Goal: Information Seeking & Learning: Learn about a topic

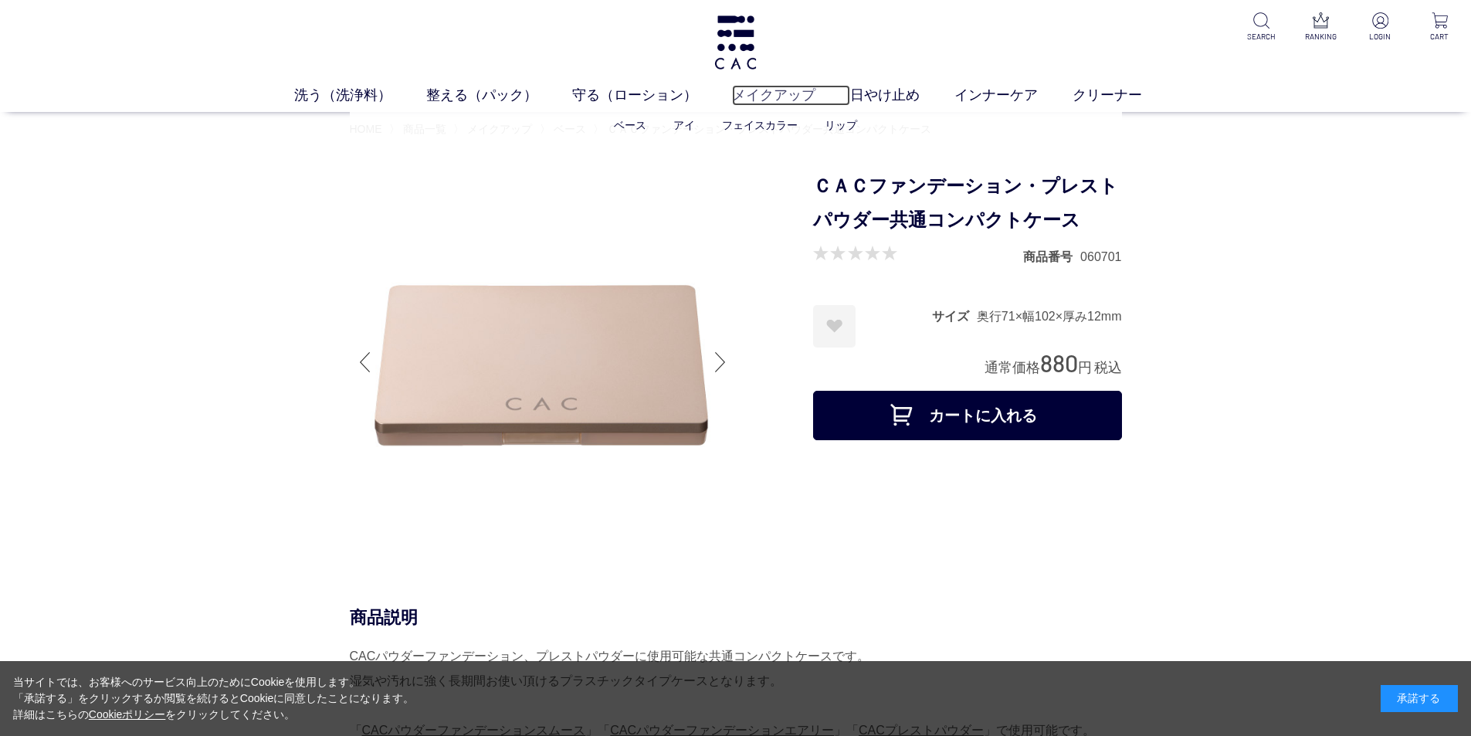
click at [760, 90] on link "メイクアップ" at bounding box center [791, 95] width 118 height 21
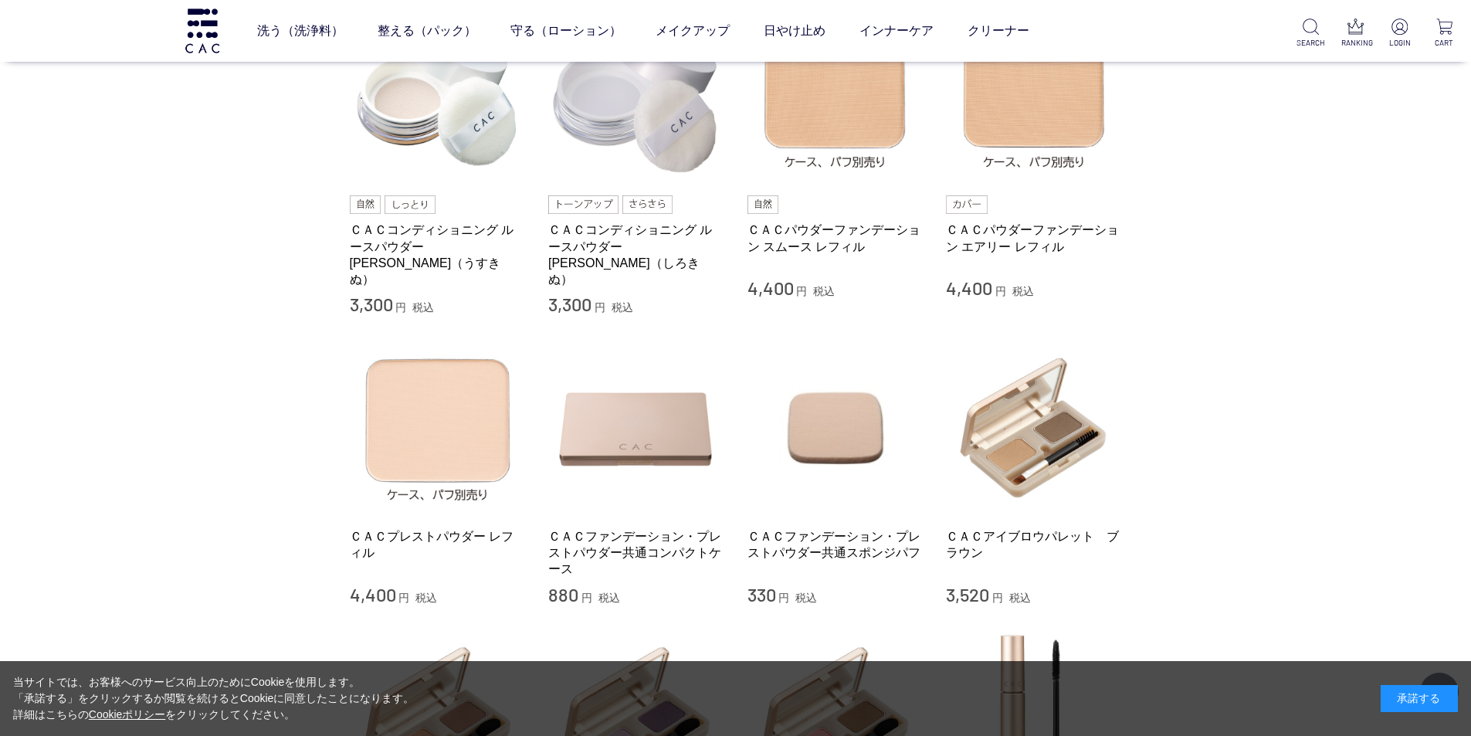
scroll to position [540, 0]
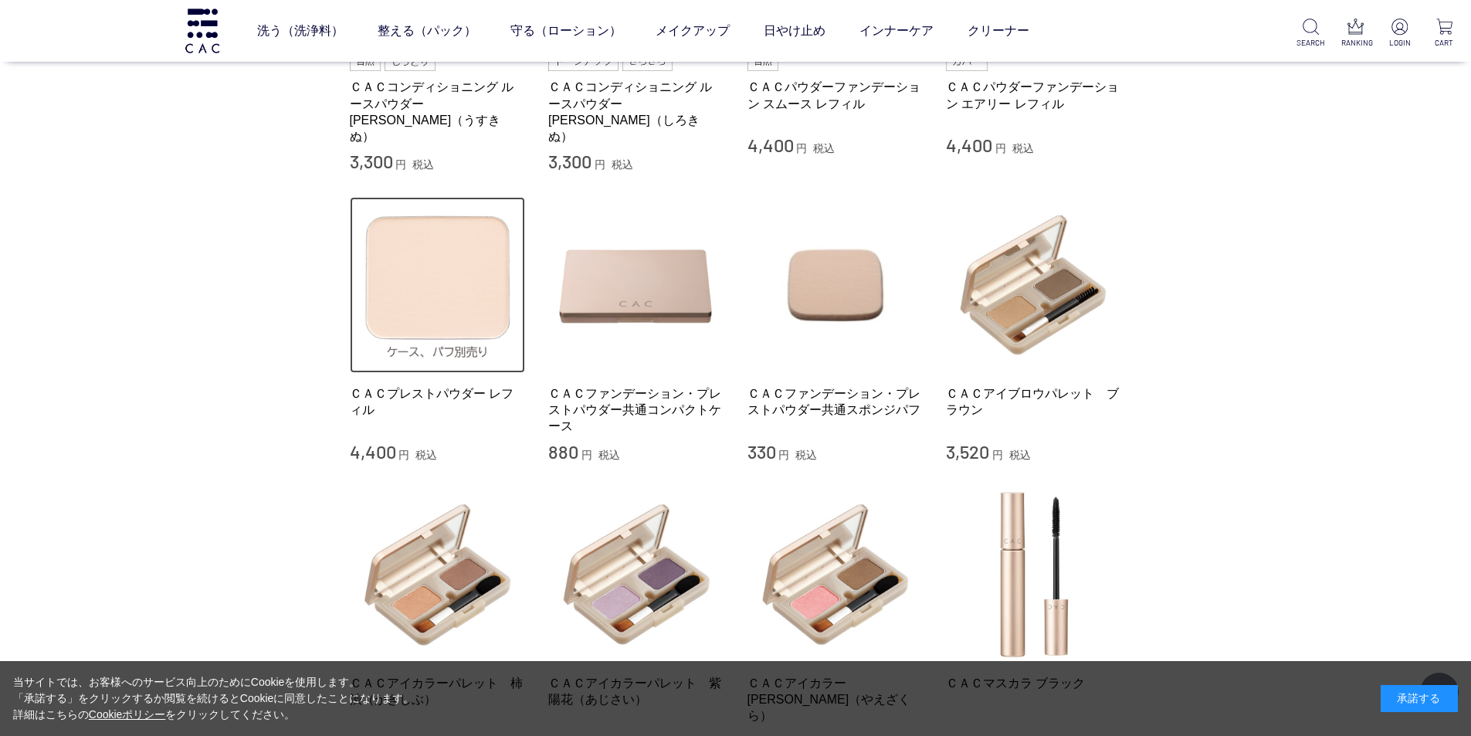
click at [454, 269] on img at bounding box center [438, 285] width 176 height 176
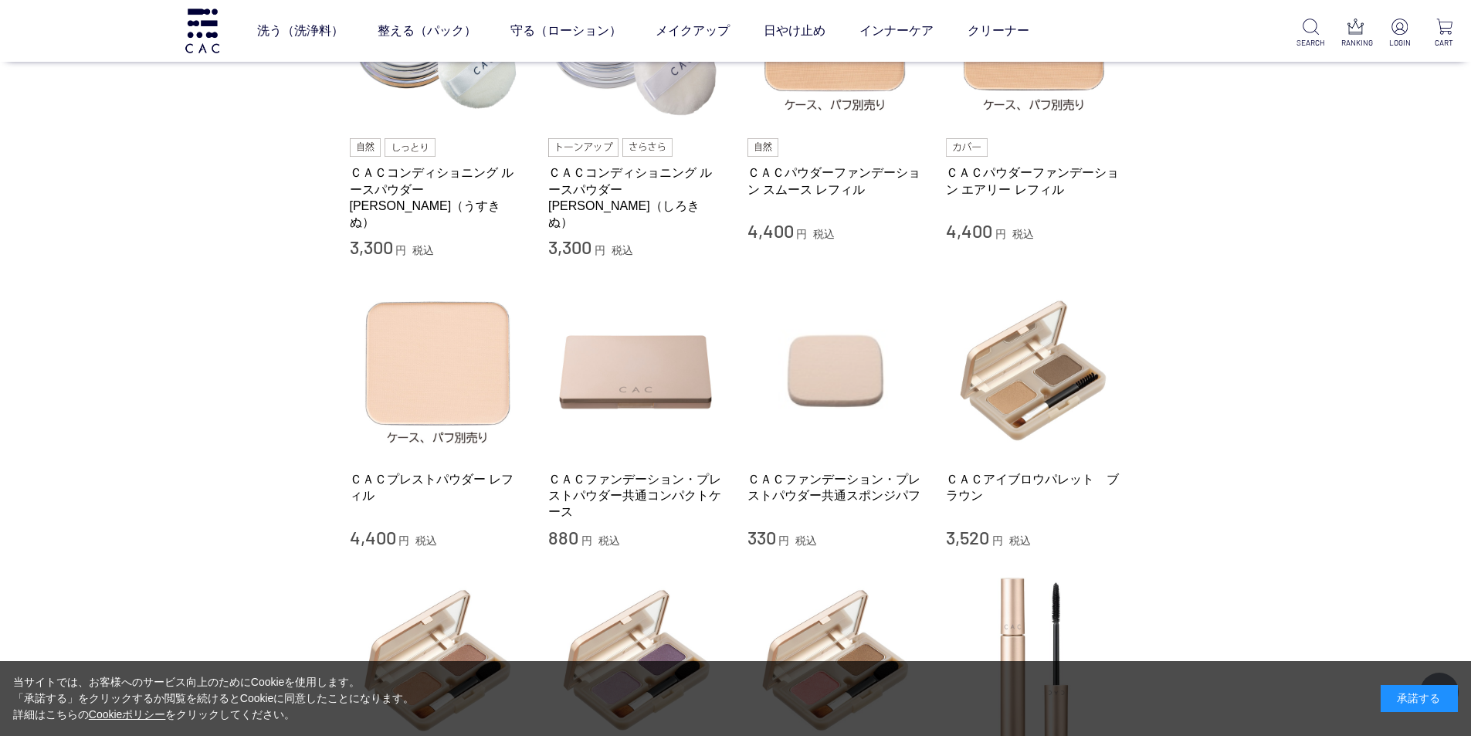
scroll to position [386, 0]
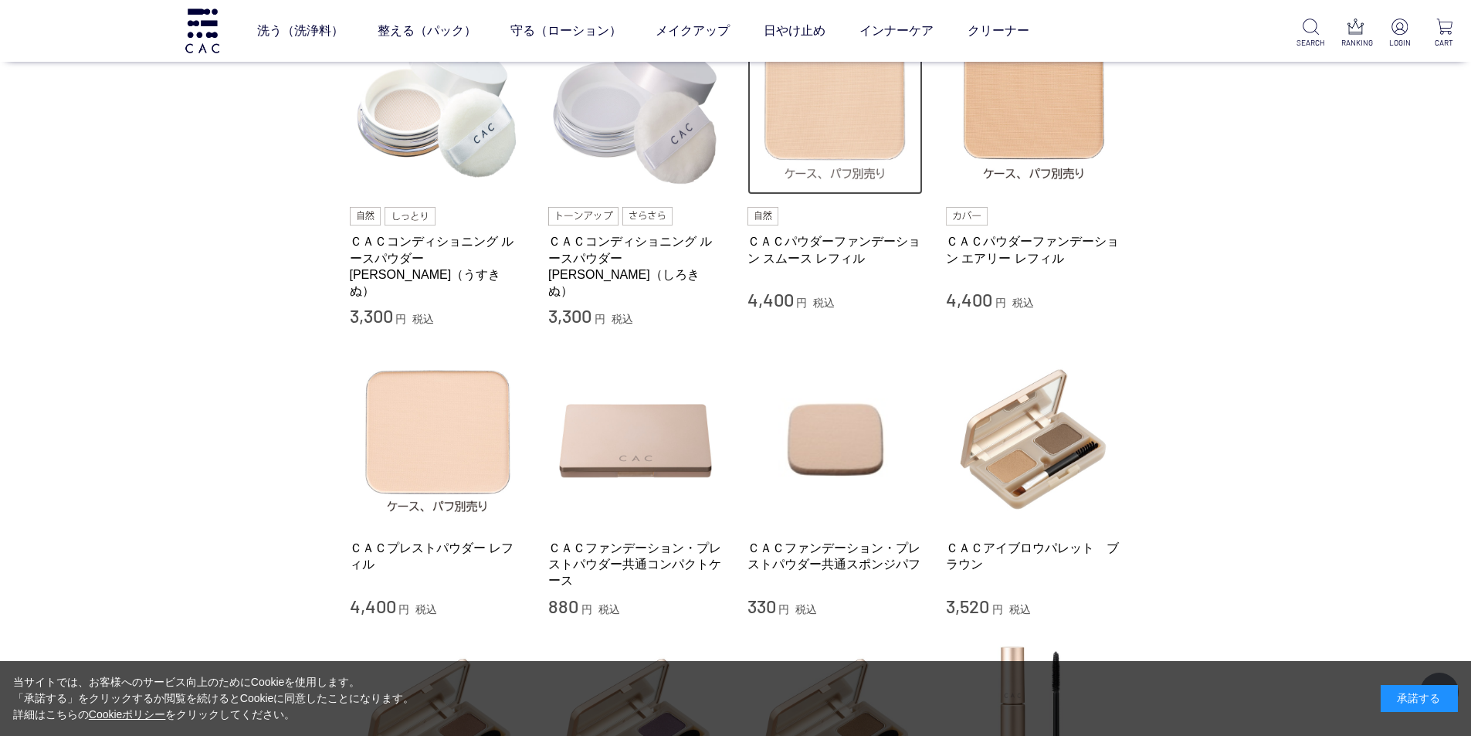
click at [869, 137] on img at bounding box center [835, 107] width 176 height 176
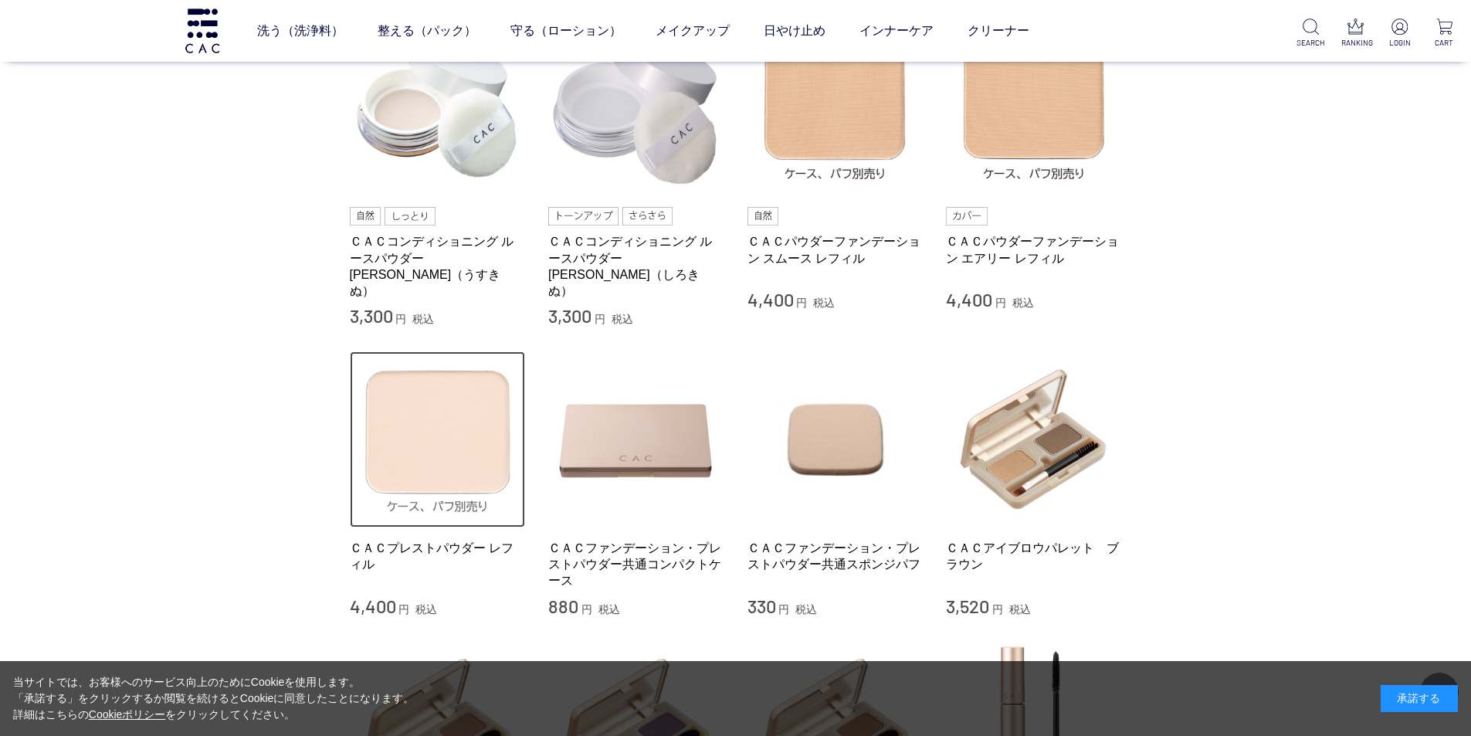
click at [409, 458] on img at bounding box center [438, 439] width 176 height 176
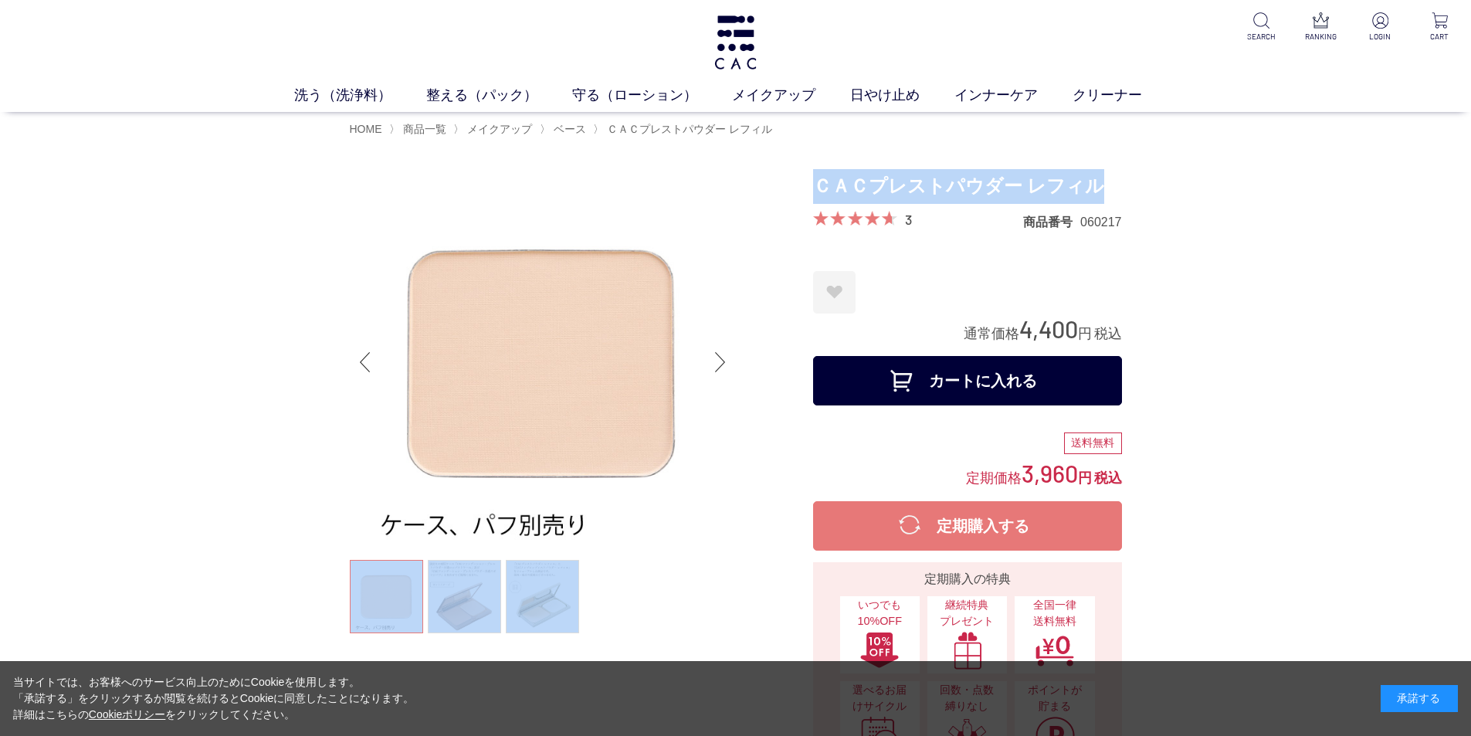
drag, startPoint x: 804, startPoint y: 178, endPoint x: 1121, endPoint y: 181, distance: 317.3
copy div "ＣＡＣプレストパウダー レフィル"
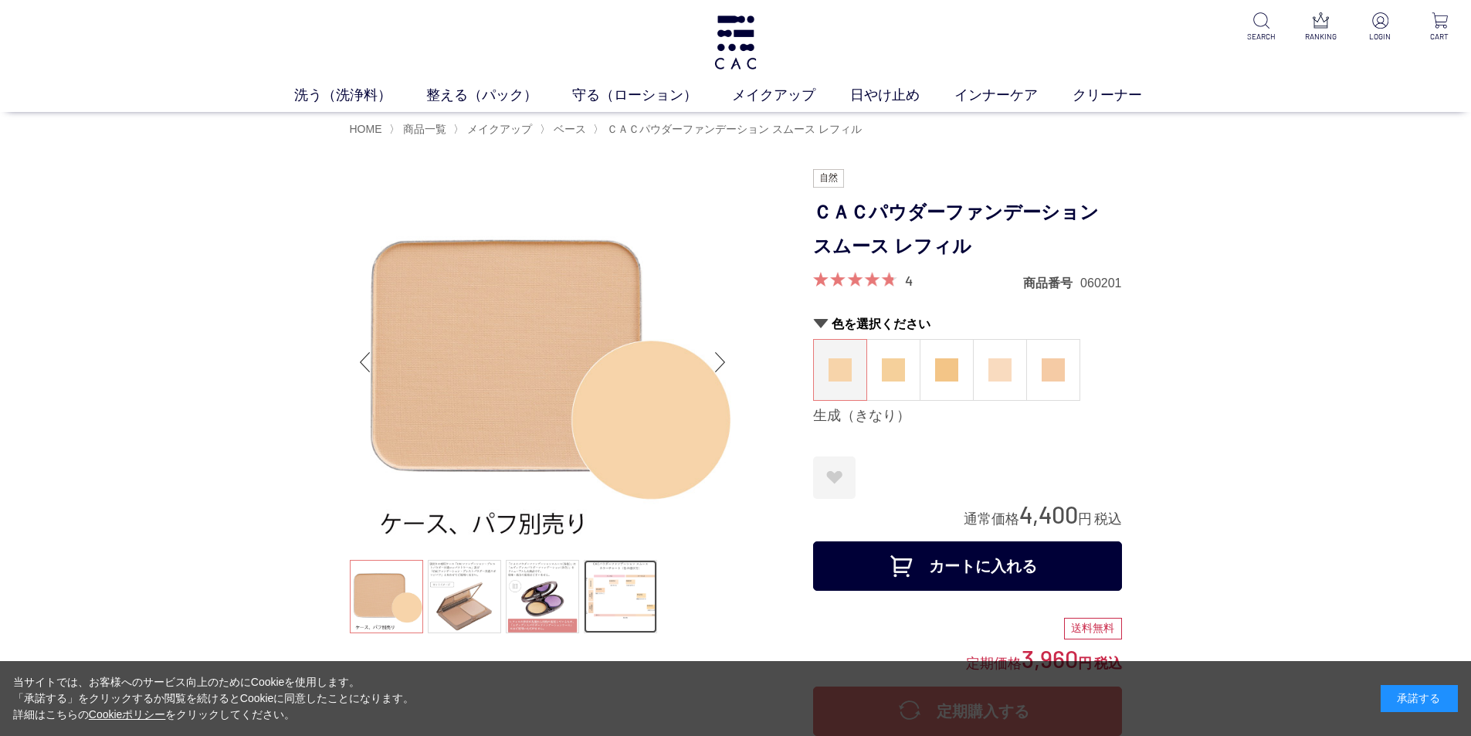
click at [602, 590] on link at bounding box center [620, 596] width 73 height 73
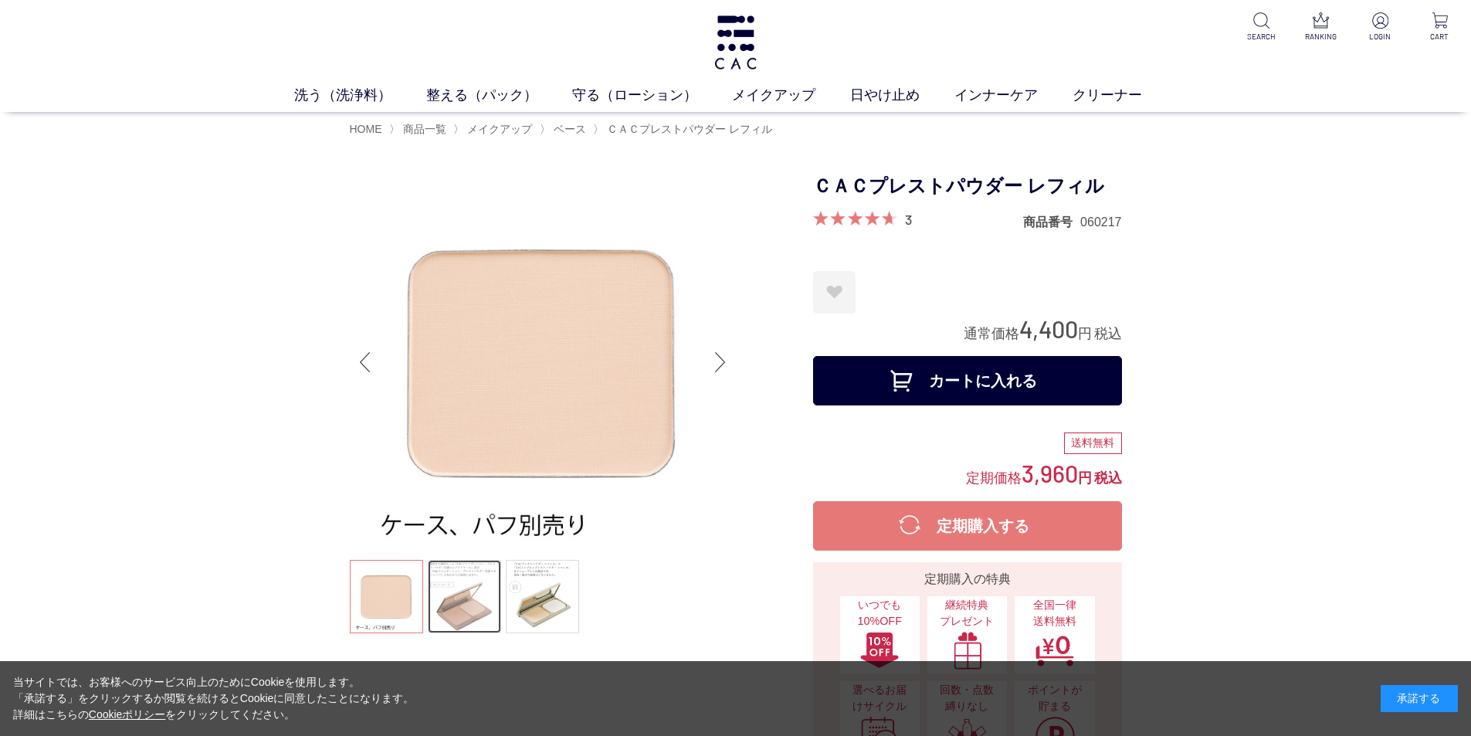
click at [474, 591] on link at bounding box center [464, 596] width 73 height 73
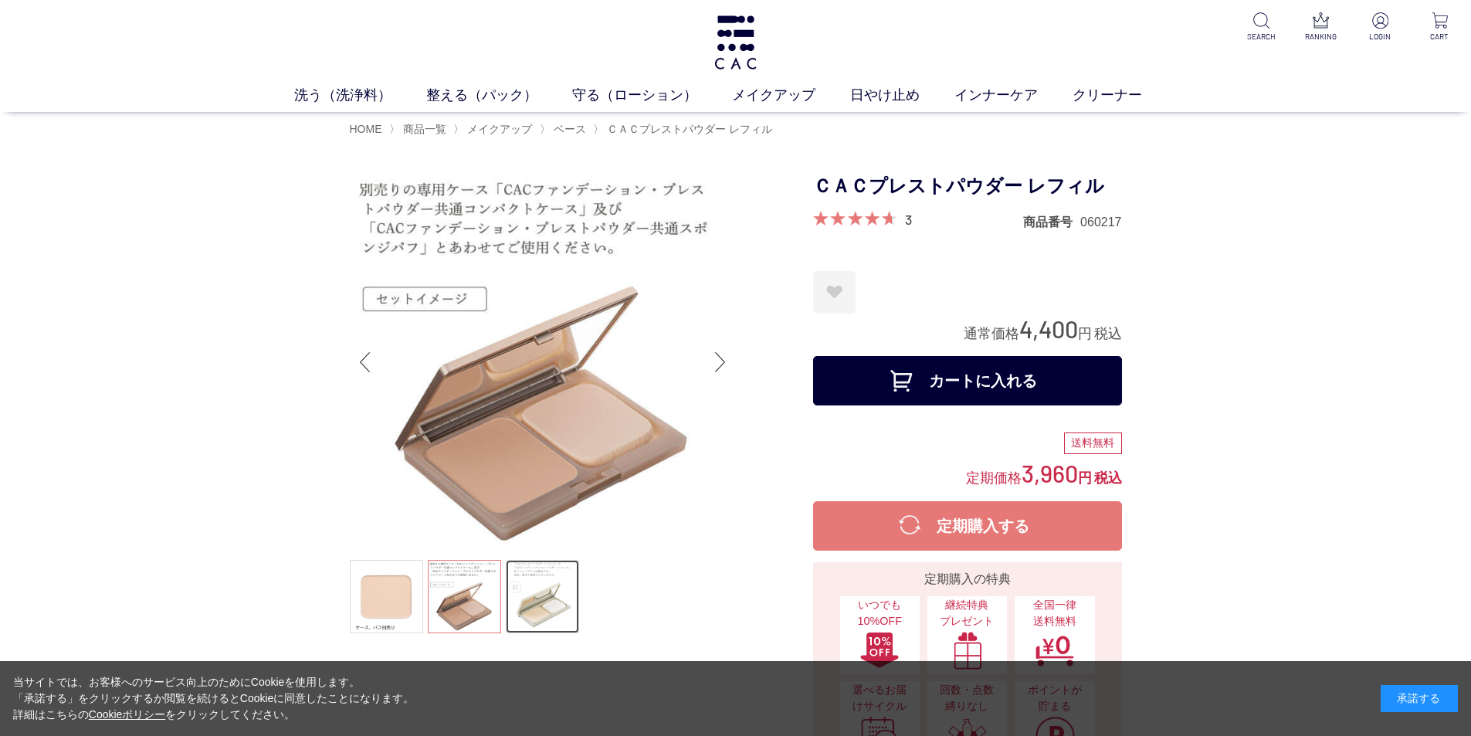
click at [566, 600] on link at bounding box center [542, 596] width 73 height 73
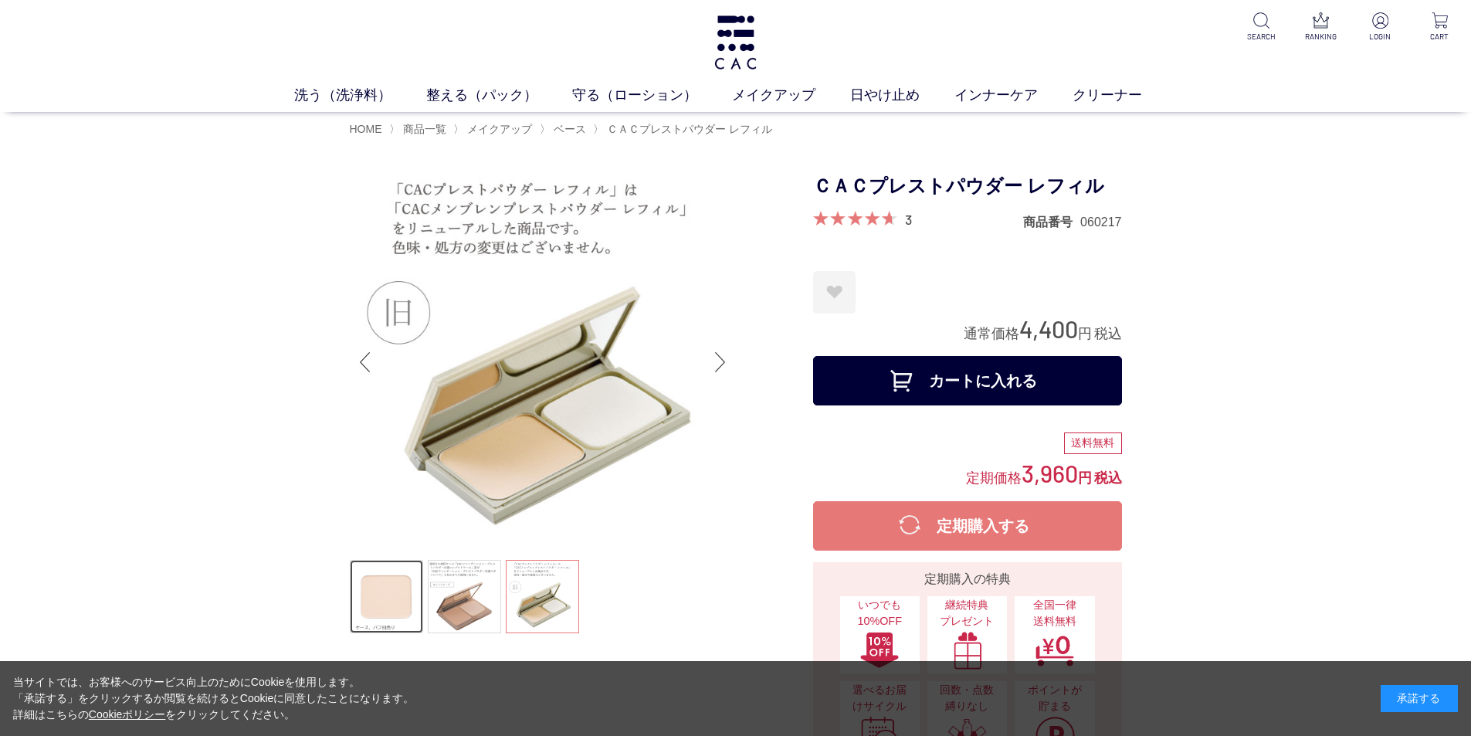
click at [402, 622] on link at bounding box center [386, 596] width 73 height 73
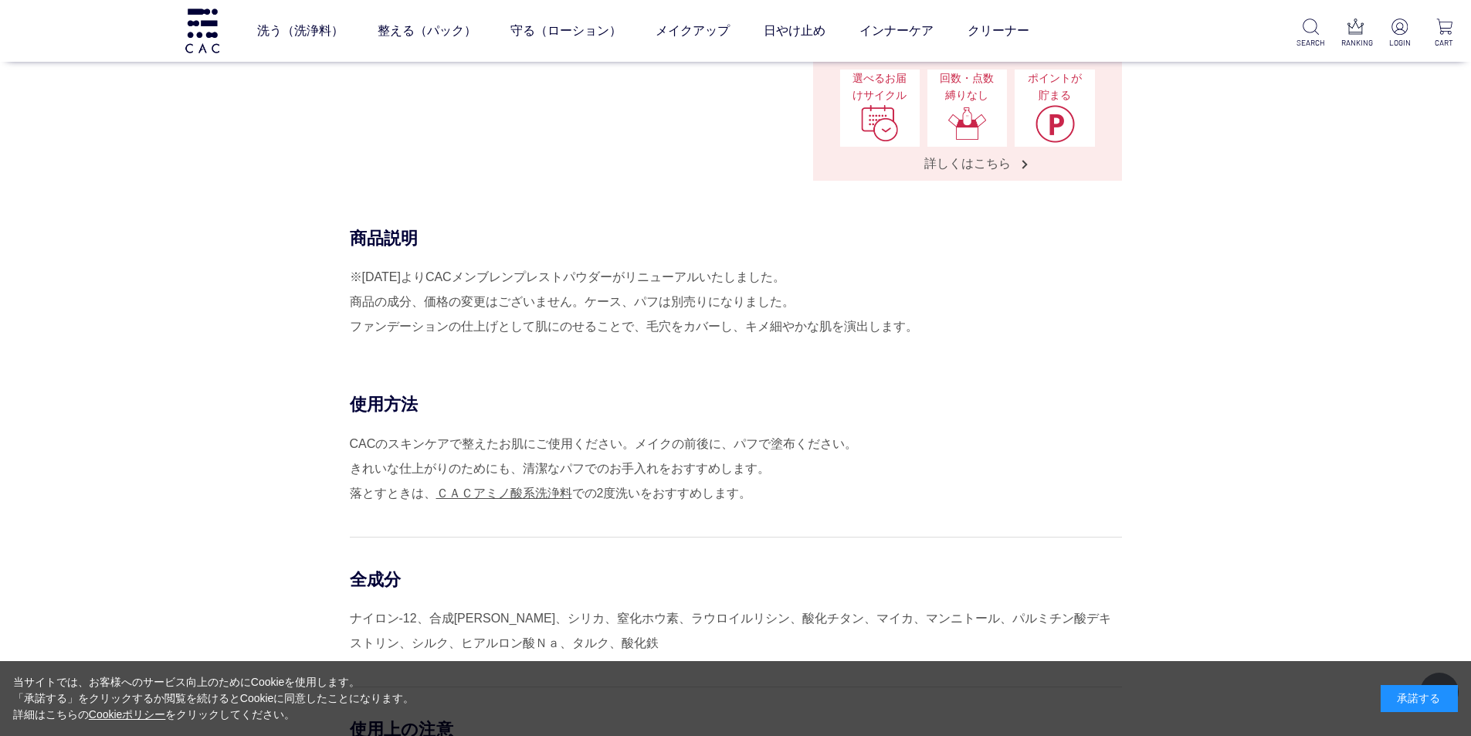
scroll to position [309, 0]
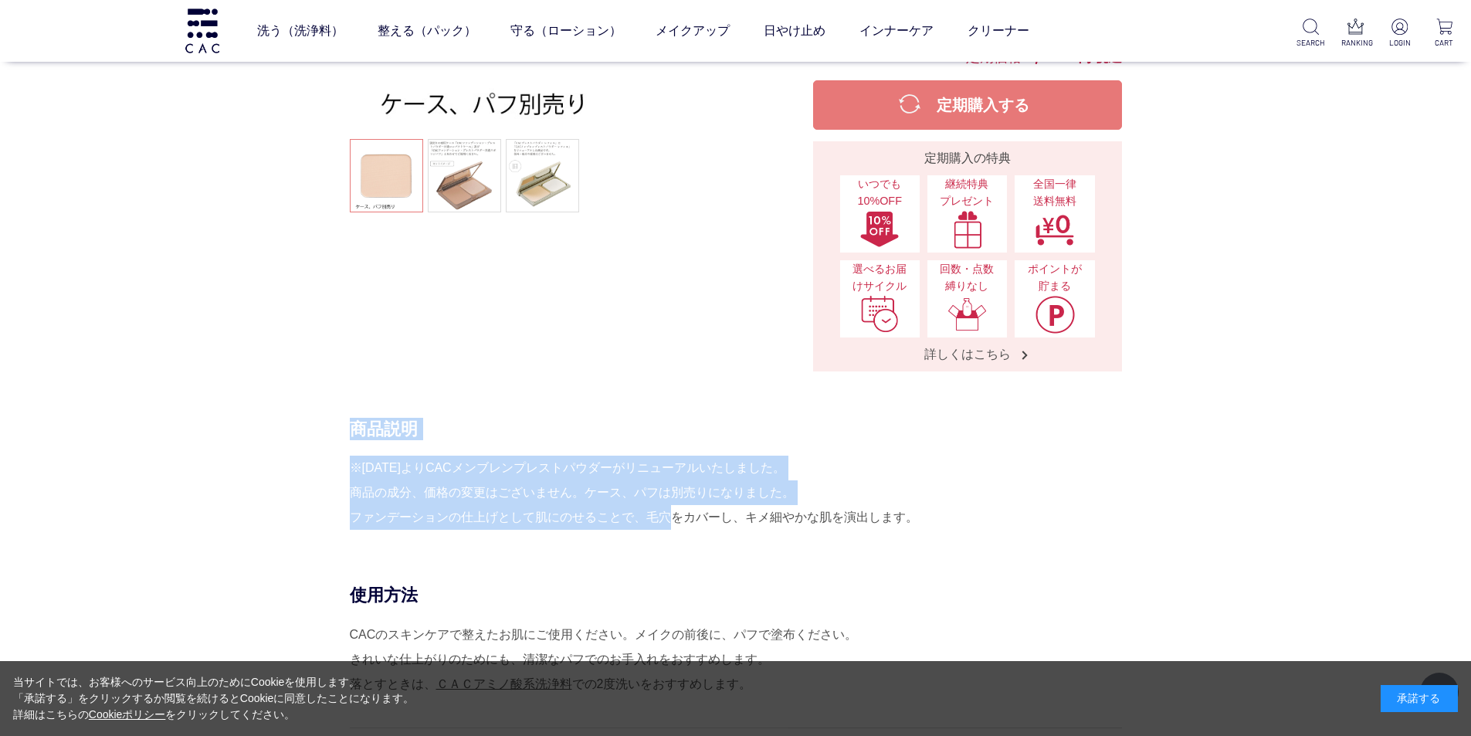
drag, startPoint x: 338, startPoint y: 469, endPoint x: 659, endPoint y: 506, distance: 323.3
click at [659, 506] on div "商品説明 ※2022年2月22日よりCACメンブレンプレストパウダーがリニューアルいたしました。 商品の成分、価格の変更はございません。ケース、パフは別売りに…" at bounding box center [736, 501] width 772 height 166
click at [531, 479] on div "※2022年2月22日よりCACメンブレンプレストパウダーがリニューアルいたしました。 商品の成分、価格の変更はございません。ケース、パフは別売りになりました…" at bounding box center [736, 493] width 772 height 74
drag, startPoint x: 347, startPoint y: 522, endPoint x: 456, endPoint y: 522, distance: 109.6
click at [456, 522] on div "商品説明 ※2022年2月22日よりCACメンブレンプレストパウダーがリニューアルいたしました。 商品の成分、価格の変更はございません。ケース、パフは別売りに…" at bounding box center [736, 501] width 772 height 166
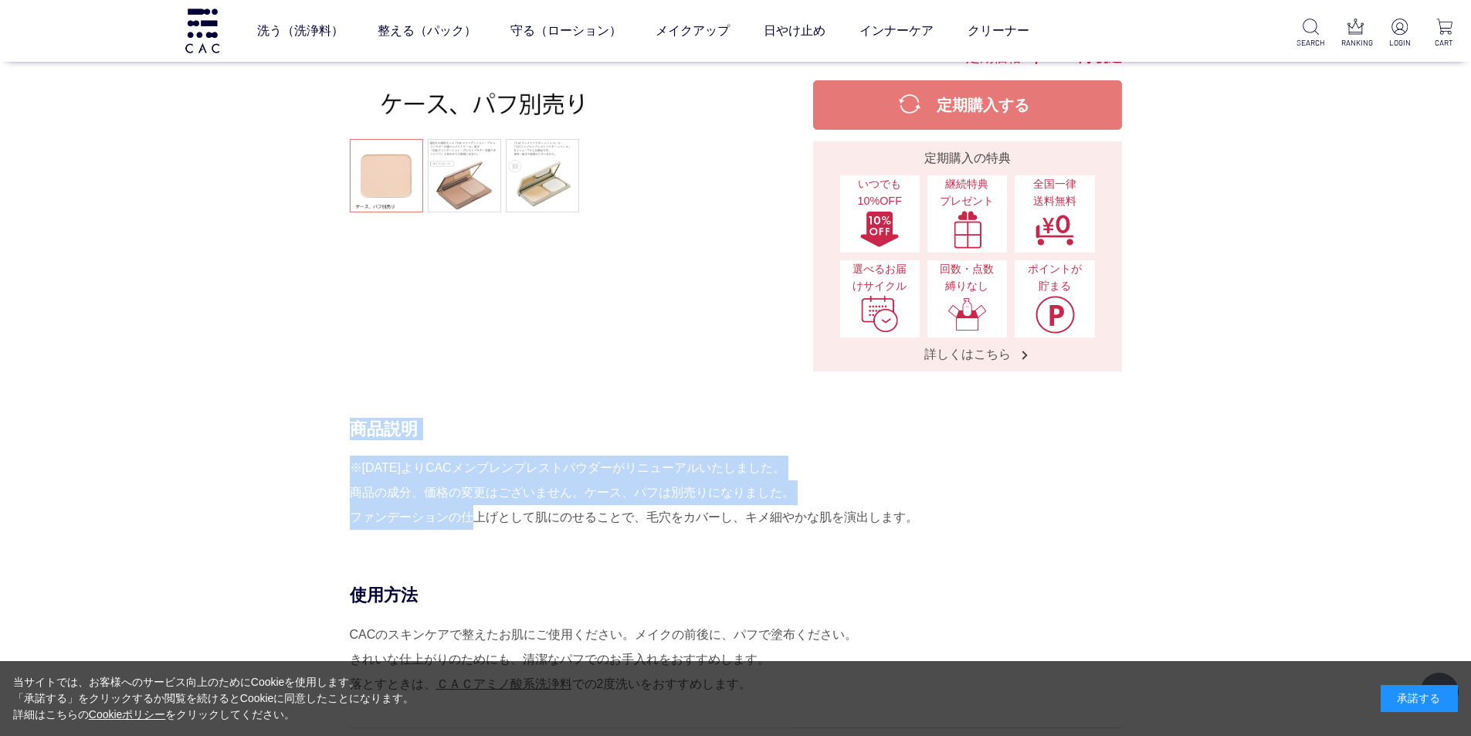
click at [422, 517] on div "※2022年2月22日よりCACメンブレンプレストパウダーがリニューアルいたしました。 商品の成分、価格の変更はございません。ケース、パフは別売りになりました…" at bounding box center [736, 493] width 772 height 74
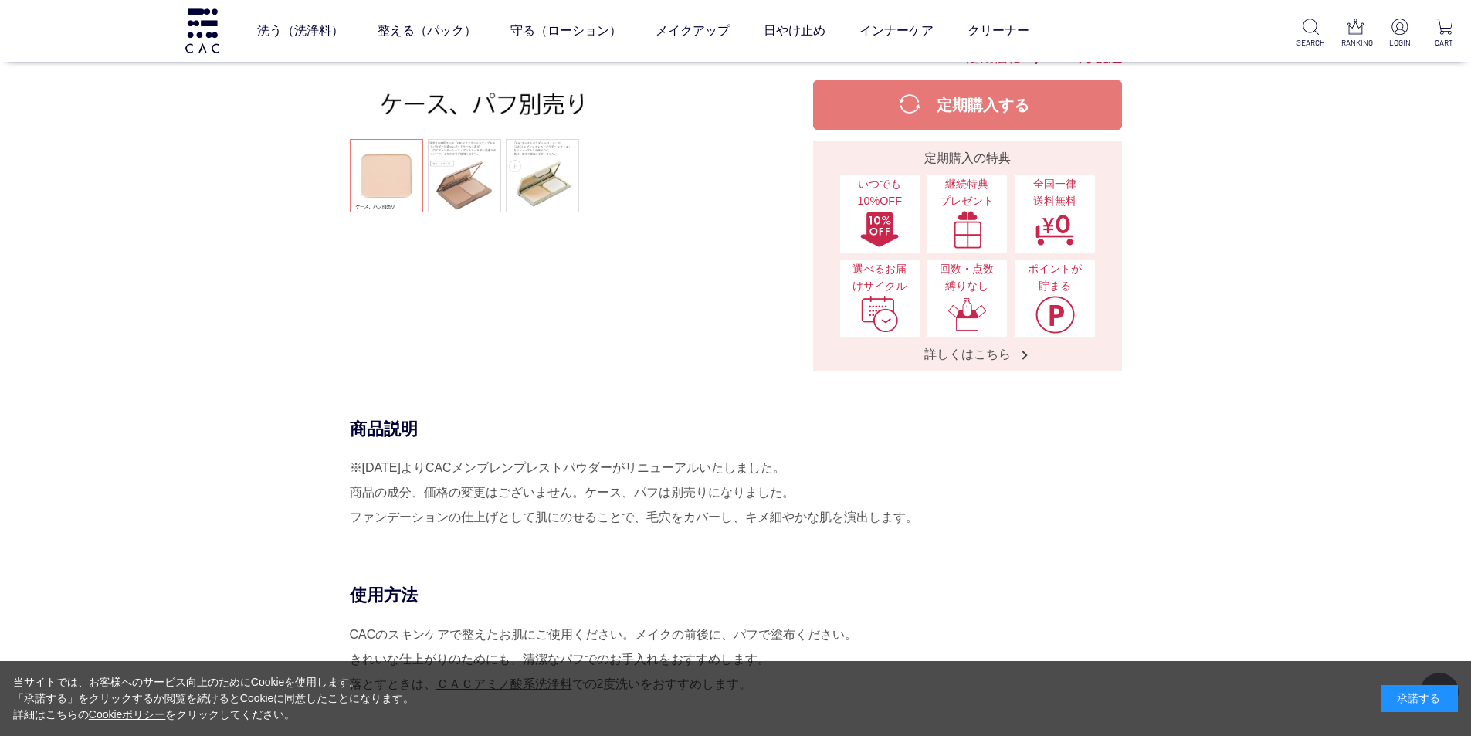
drag, startPoint x: 351, startPoint y: 520, endPoint x: 927, endPoint y: 525, distance: 576.0
click at [927, 525] on div "※2022年2月22日よりCACメンブレンプレストパウダーがリニューアルいたしました。 商品の成分、価格の変更はございません。ケース、パフは別売りになりました…" at bounding box center [736, 493] width 772 height 74
copy div "ファンデーションの仕上げとして肌にのせることで、毛穴をカバーし、キメ細やかな肌を演出します。"
drag, startPoint x: 313, startPoint y: 468, endPoint x: 442, endPoint y: 472, distance: 129.0
click at [442, 472] on div "商品説明 ※2022年2月22日よりCACメンブレンプレストパウダーがリニューアルいたしました。 商品の成分、価格の変更はございません。ケース、パフは別売りに…" at bounding box center [736, 501] width 772 height 166
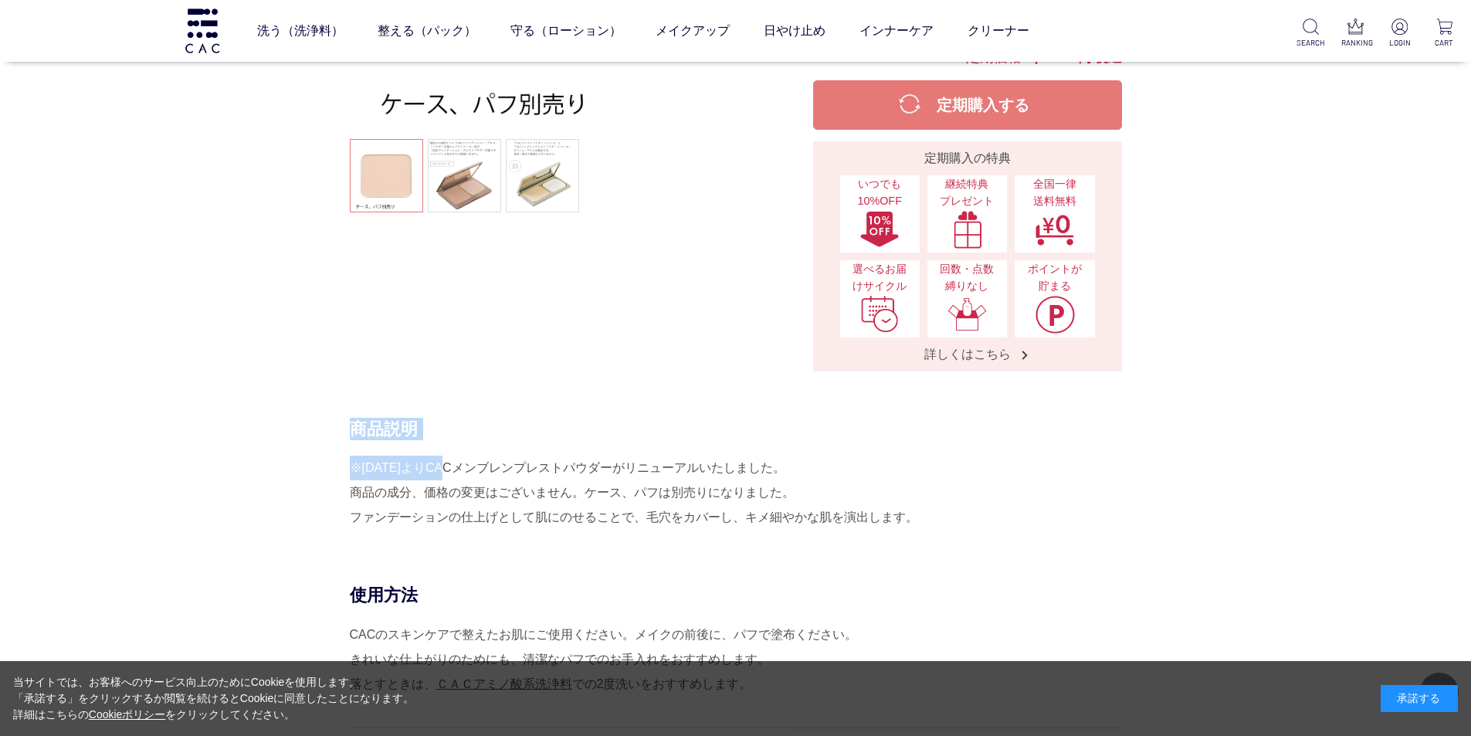
click at [440, 456] on div "※2022年2月22日よりCACメンブレンプレストパウダーがリニューアルいたしました。 商品の成分、価格の変更はございません。ケース、パフは別売りになりました…" at bounding box center [736, 493] width 772 height 74
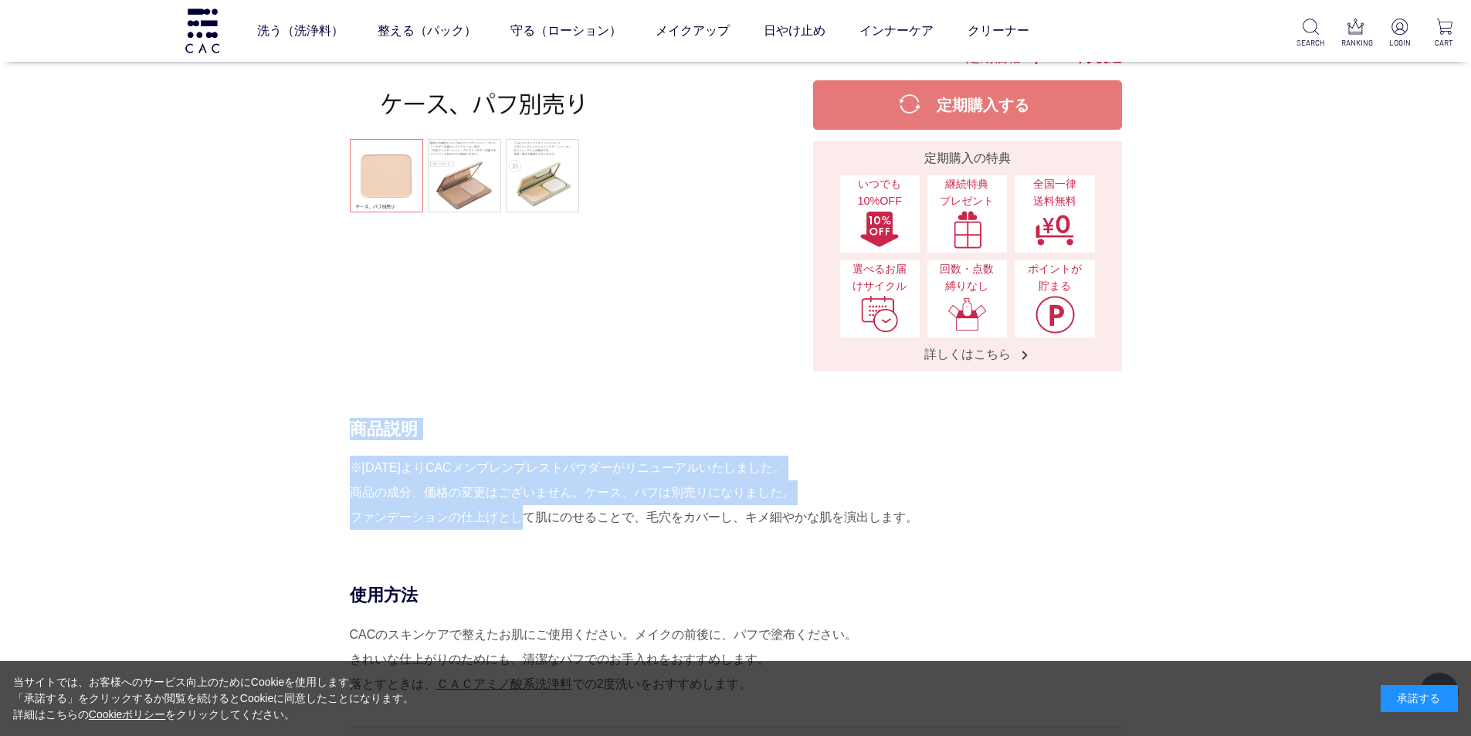
drag, startPoint x: 346, startPoint y: 518, endPoint x: 517, endPoint y: 519, distance: 170.6
click at [517, 519] on div "商品説明 ※2022年2月22日よりCACメンブレンプレストパウダーがリニューアルいたしました。 商品の成分、価格の変更はございません。ケース、パフは別売りに…" at bounding box center [736, 501] width 772 height 166
click at [499, 508] on div "※2022年2月22日よりCACメンブレンプレストパウダーがリニューアルいたしました。 商品の成分、価格の変更はございません。ケース、パフは別売りになりました…" at bounding box center [736, 493] width 772 height 74
click at [396, 523] on div "※2022年2月22日よりCACメンブレンプレストパウダーがリニューアルいたしました。 商品の成分、価格の変更はございません。ケース、パフは別売りになりました…" at bounding box center [736, 493] width 772 height 74
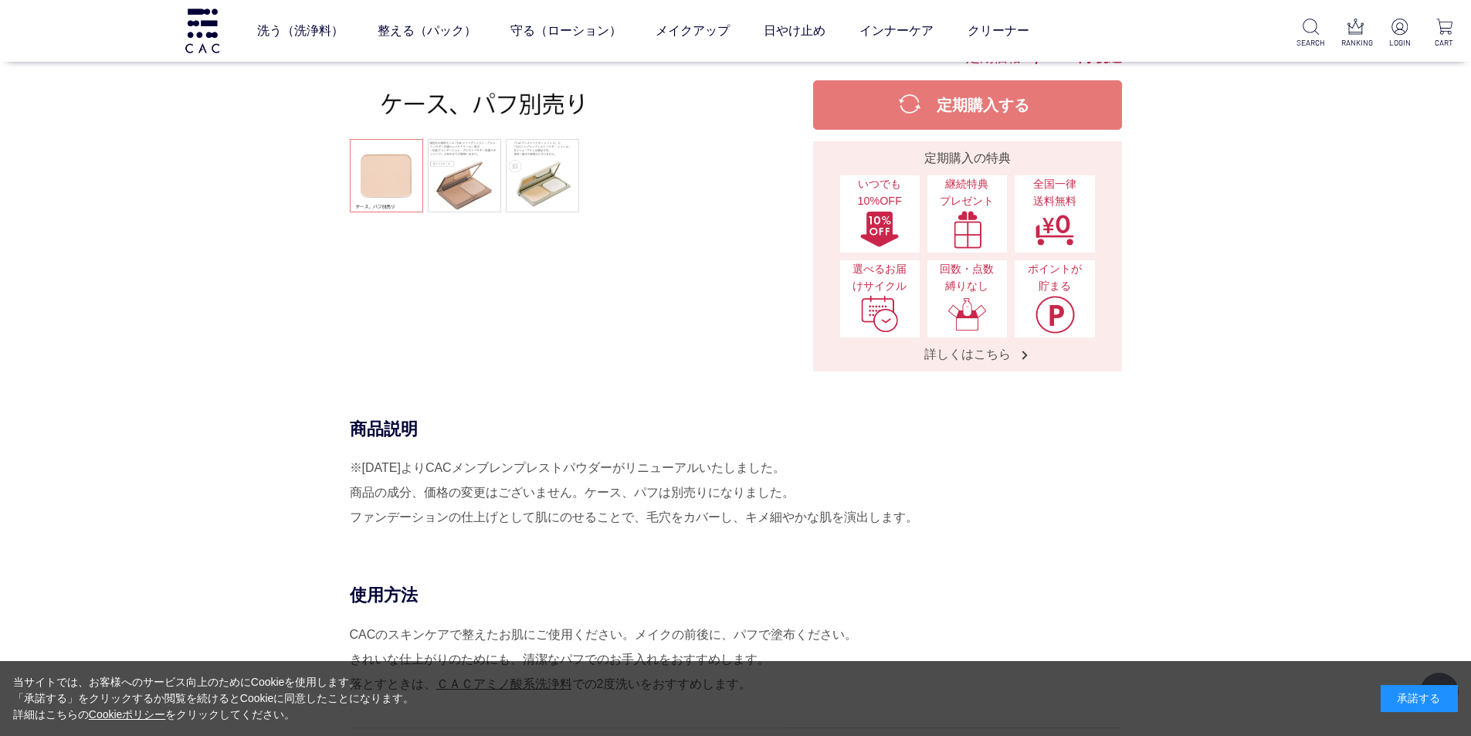
drag, startPoint x: 351, startPoint y: 518, endPoint x: 918, endPoint y: 506, distance: 566.9
click at [918, 506] on div "※2022年2月22日よりCACメンブレンプレストパウダーがリニューアルいたしました。 商品の成分、価格の変更はございません。ケース、パフは別売りになりました…" at bounding box center [736, 493] width 772 height 74
copy div "ファンデーションの仕上げとして肌にのせることで、毛穴をカバーし、キメ細やかな肌を演出します。"
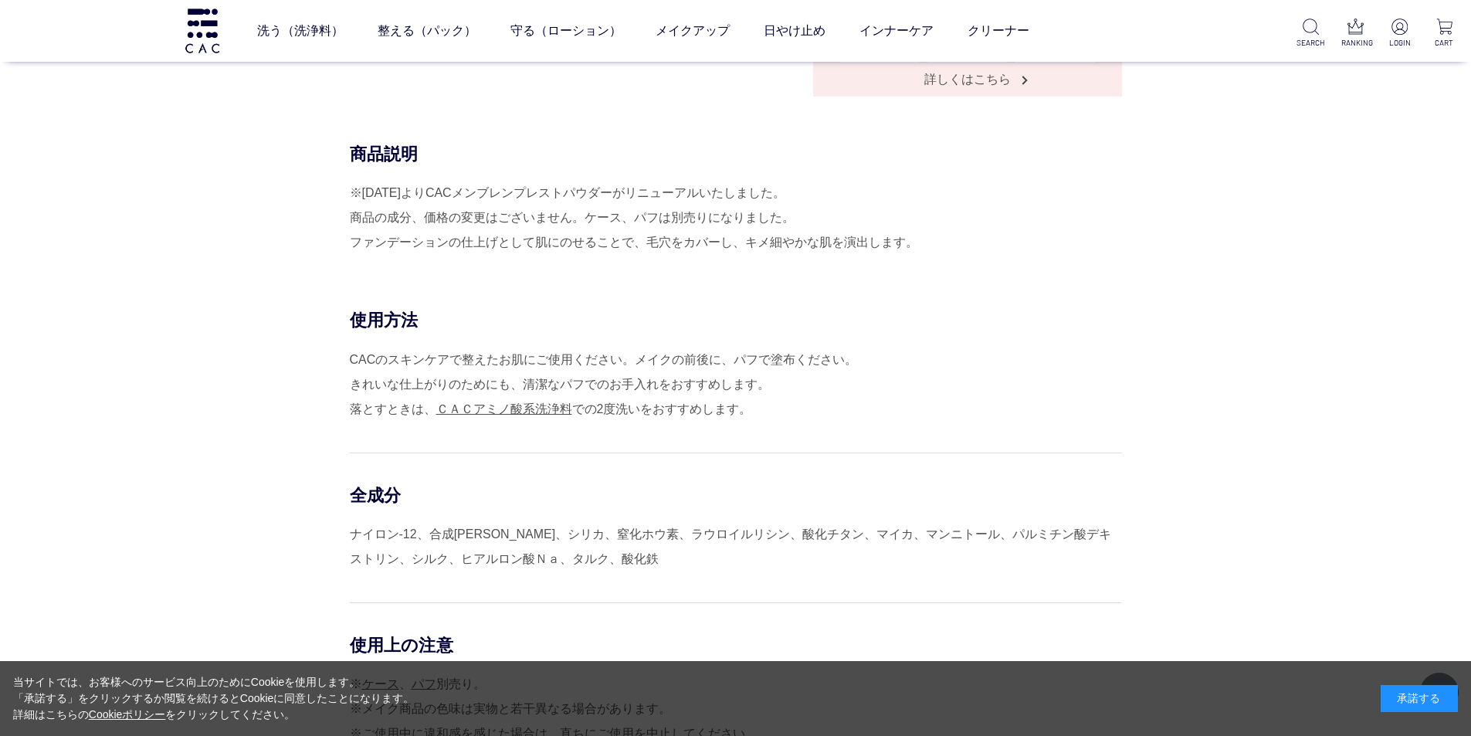
scroll to position [618, 0]
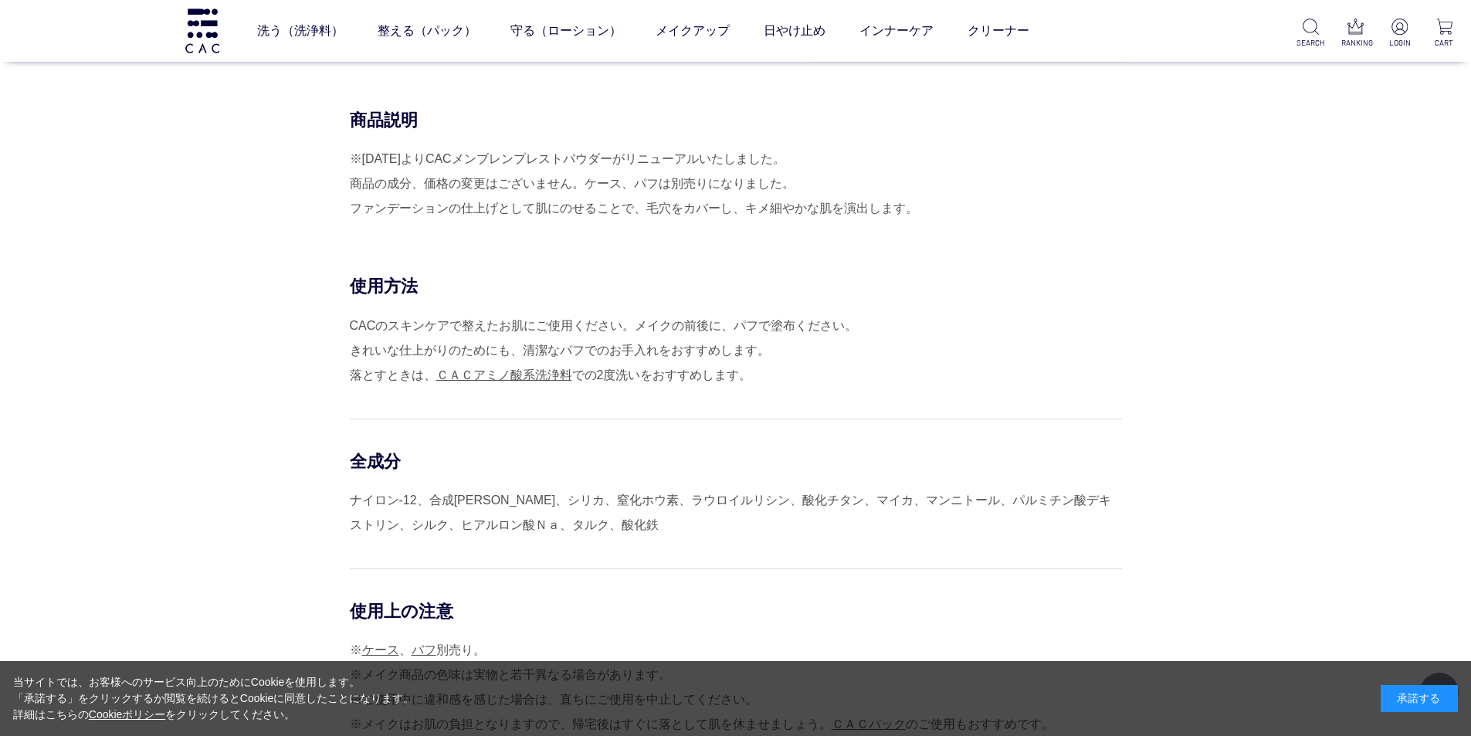
click at [355, 325] on div "CACのスキンケアで整えたお肌にご使用ください。メイクの前後に、パフで塗布ください。 きれいな仕上がりのためにも、清潔なパフでのお手入れをおすすめします。 落…" at bounding box center [736, 350] width 772 height 74
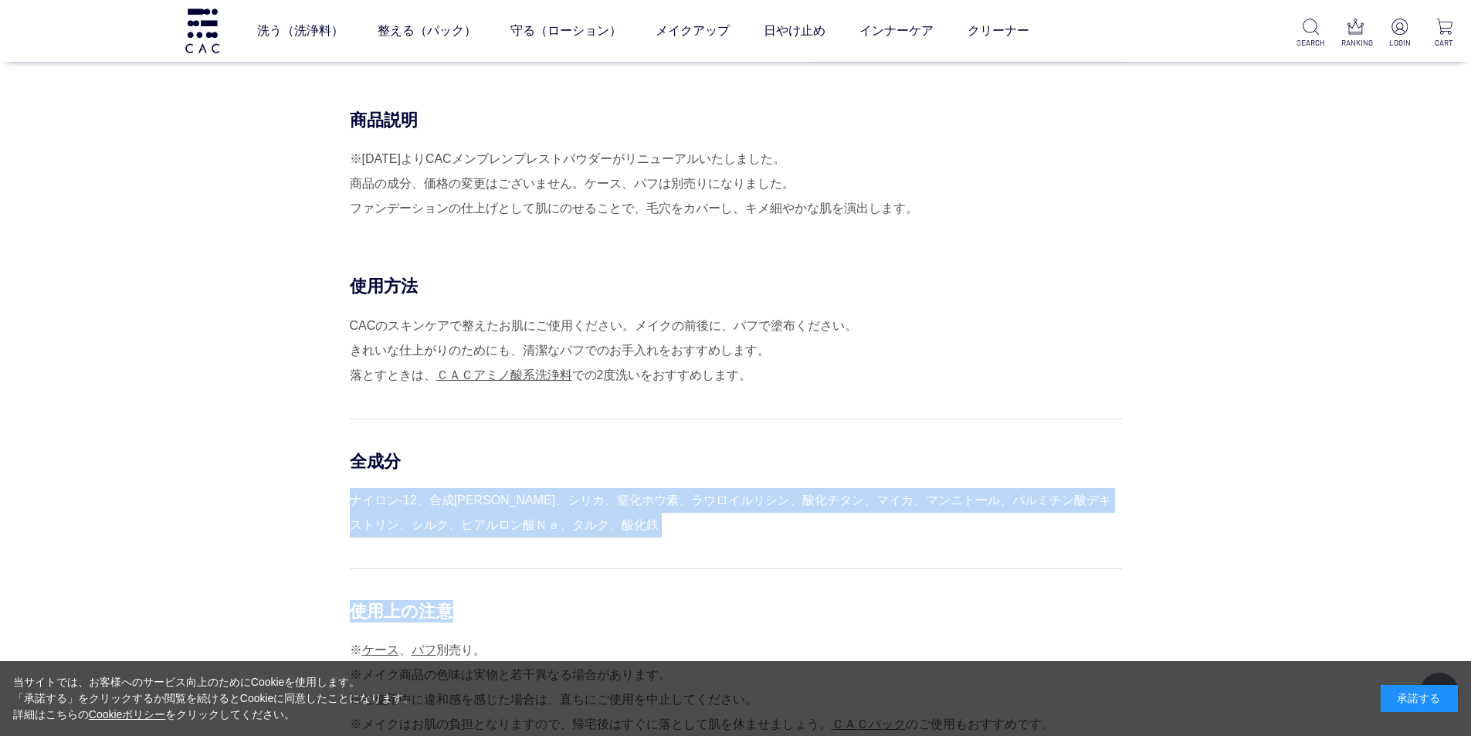
drag, startPoint x: 352, startPoint y: 506, endPoint x: 611, endPoint y: 539, distance: 260.8
click at [611, 539] on div "使用方法 CACのスキンケアで整えたお肌にご使用ください。メイクの前後に、パフで塗布ください。 きれいな仕上がりのためにも、清潔なパフでのお手入れをおすすめし…" at bounding box center [736, 530] width 772 height 511
copy div "ナイロン-12、合成金雲母、シリカ、窒化ホウ素、ラウロイルリシン、酸化チタン、マイカ、マンニトール、パルミチン酸デキストリン、シルク、ヒアルロン酸Ｎａ、タルク…"
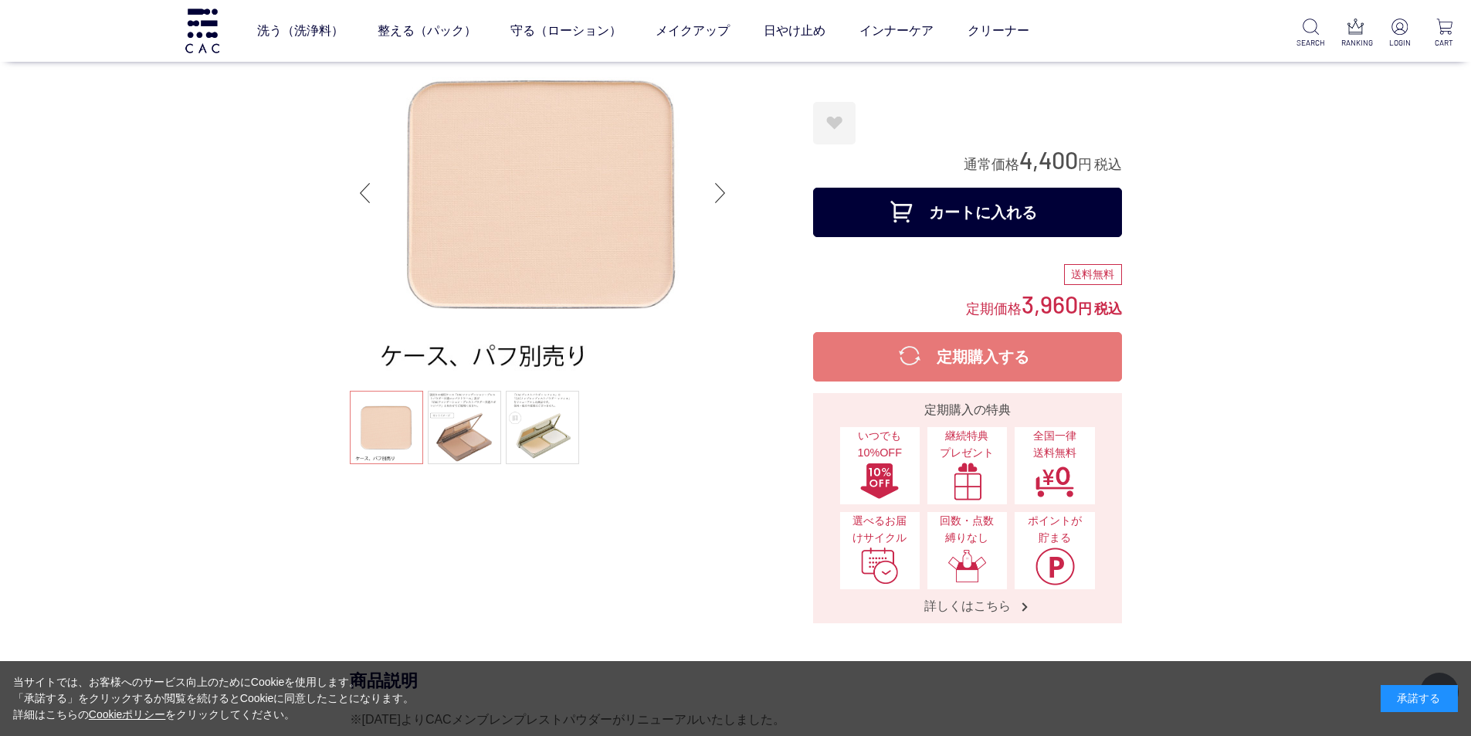
scroll to position [0, 0]
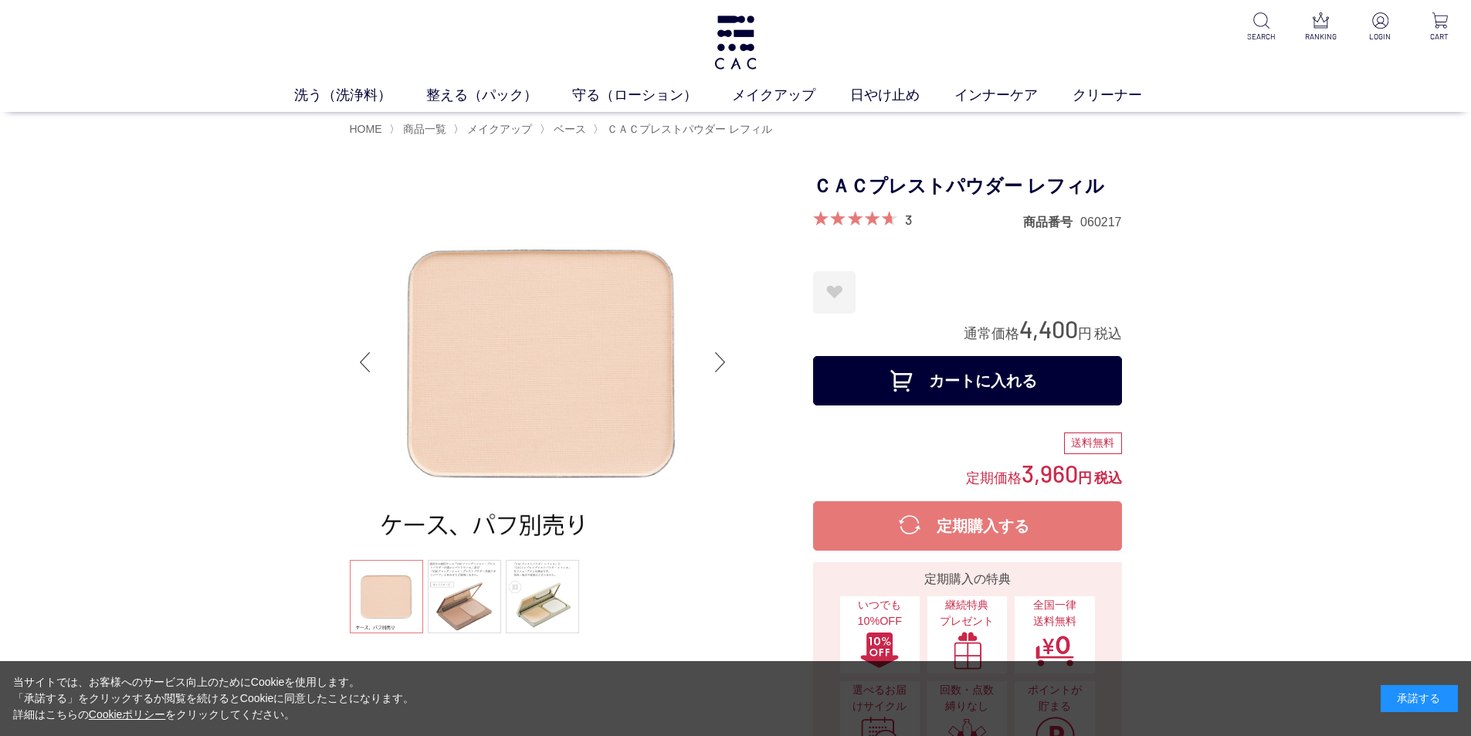
click at [569, 236] on img at bounding box center [543, 362] width 386 height 386
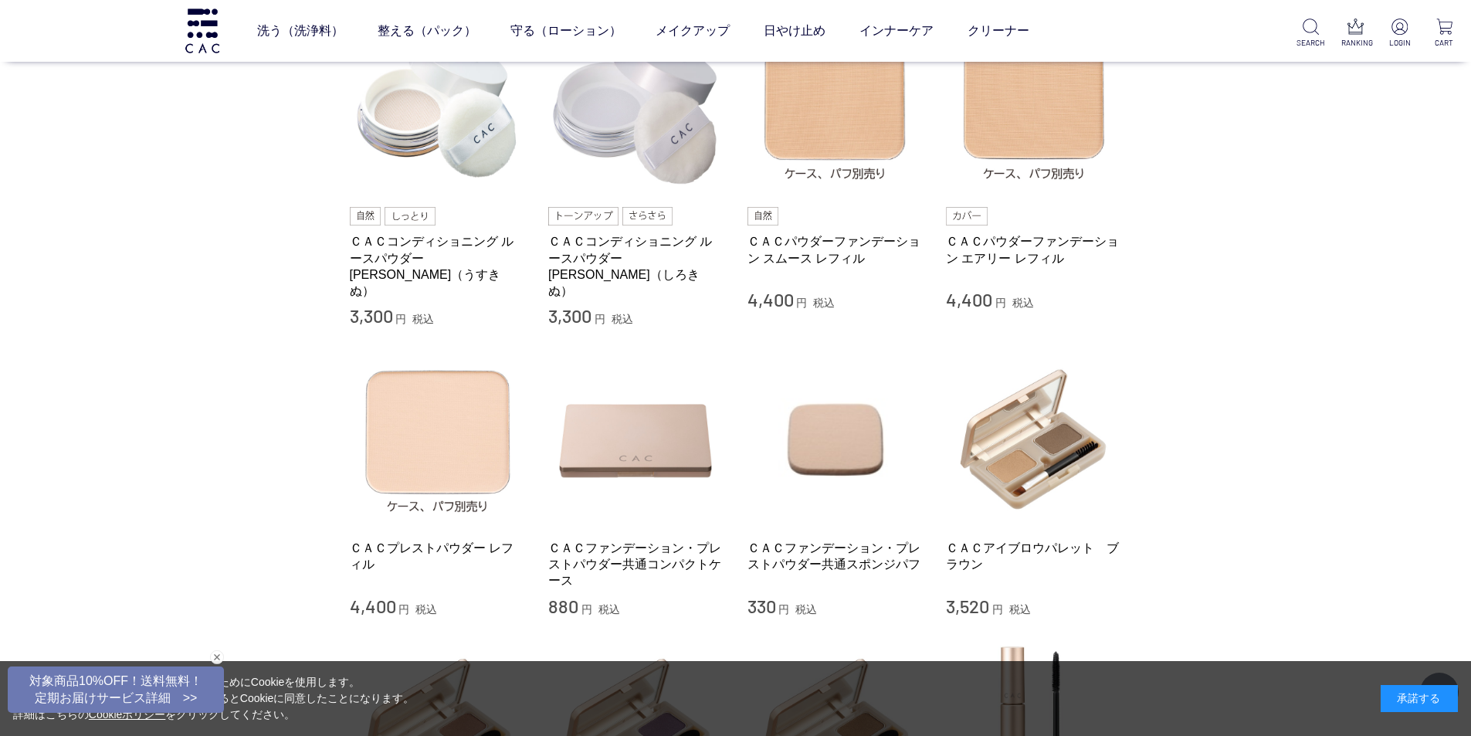
scroll to position [386, 0]
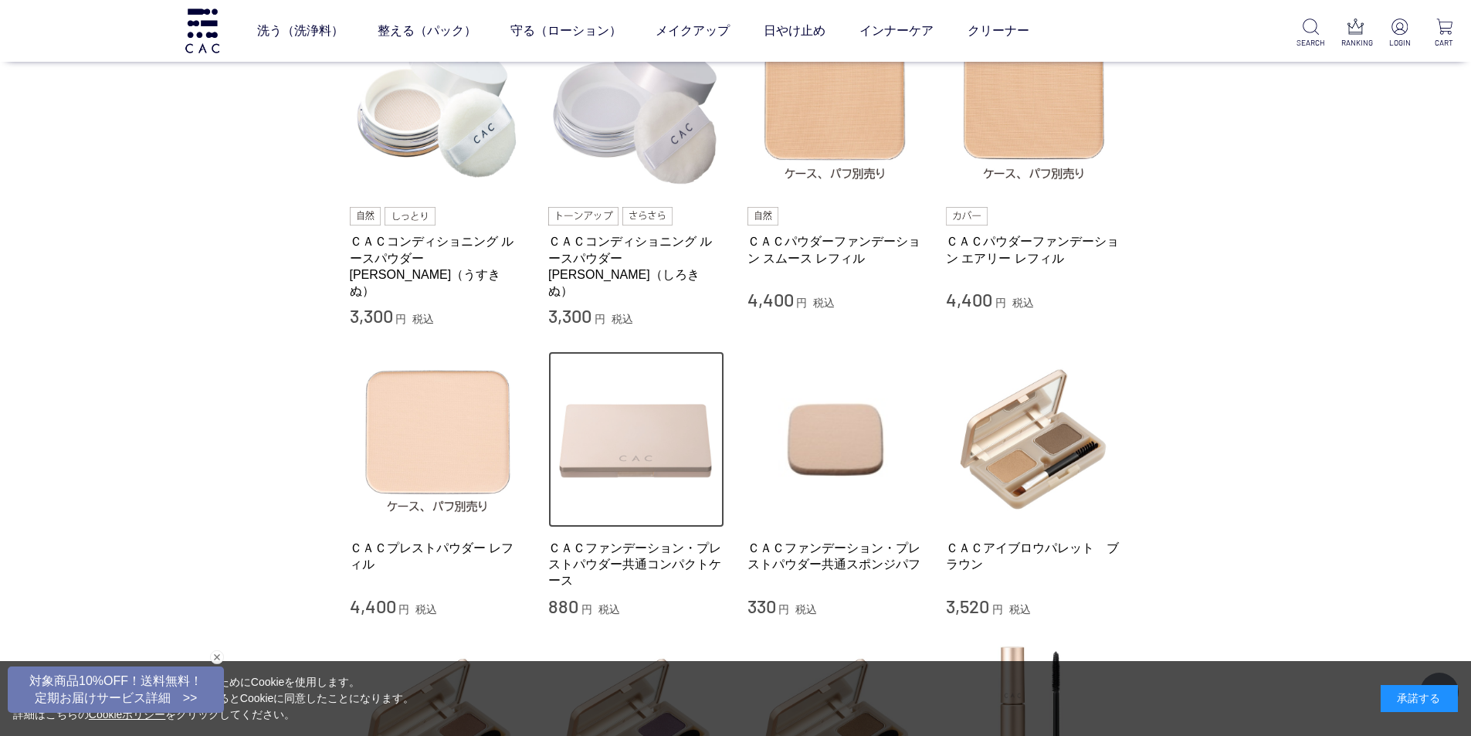
click at [653, 420] on img at bounding box center [636, 439] width 176 height 176
